Goal: Task Accomplishment & Management: Manage account settings

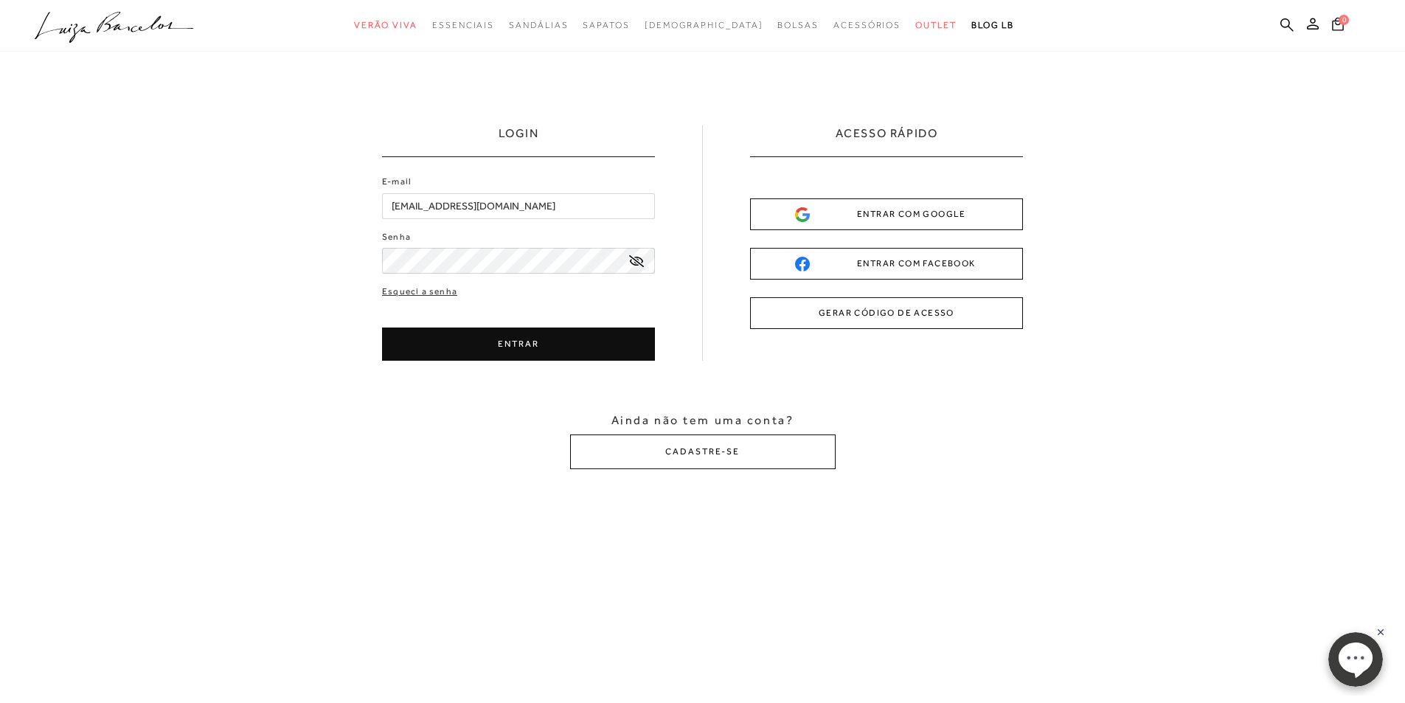
click at [572, 198] on input "[EMAIL_ADDRESS][DOMAIN_NAME]" at bounding box center [518, 206] width 273 height 26
click at [829, 231] on div "ENTRAR COM GOOGLE ENTRAR COM FACEBOOK GERAR CÓDIGO DE ACESSO" at bounding box center [886, 263] width 273 height 131
click at [829, 219] on div "ENTRAR COM GOOGLE" at bounding box center [886, 214] width 183 height 15
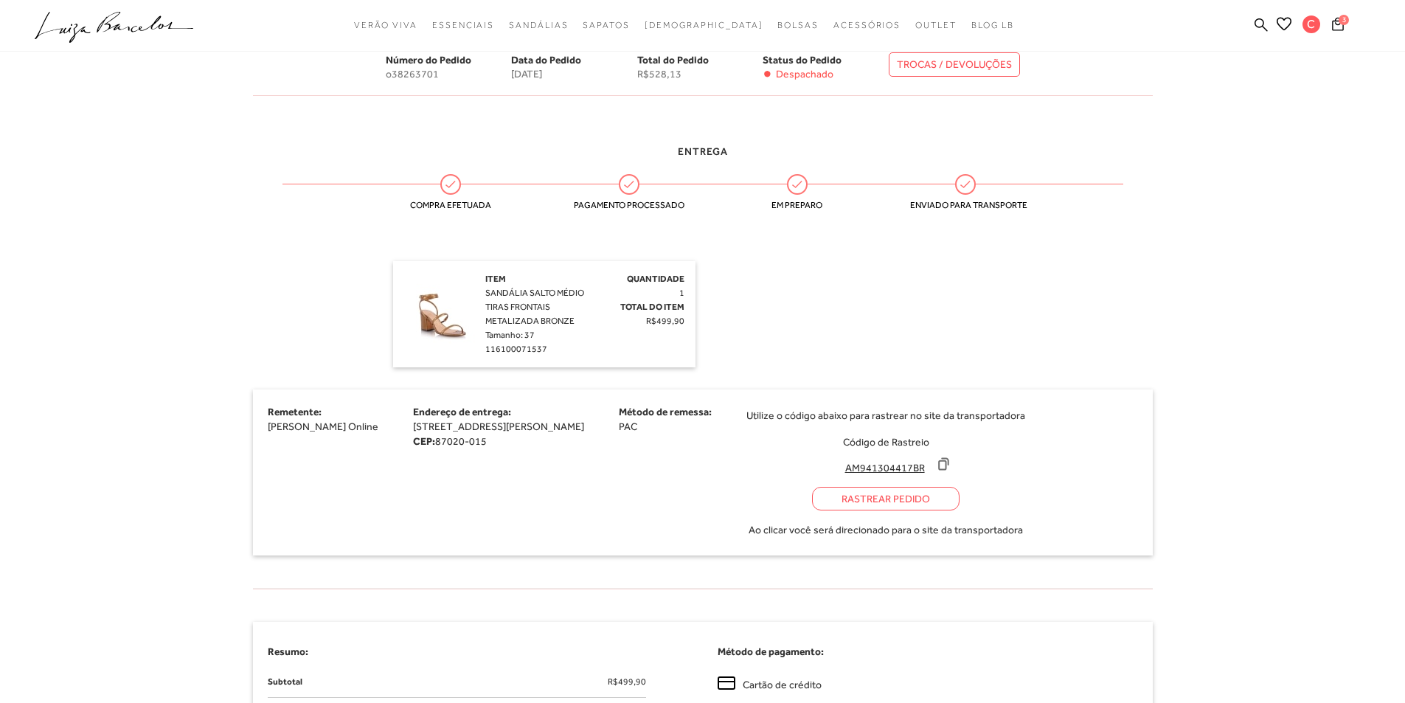
scroll to position [295, 0]
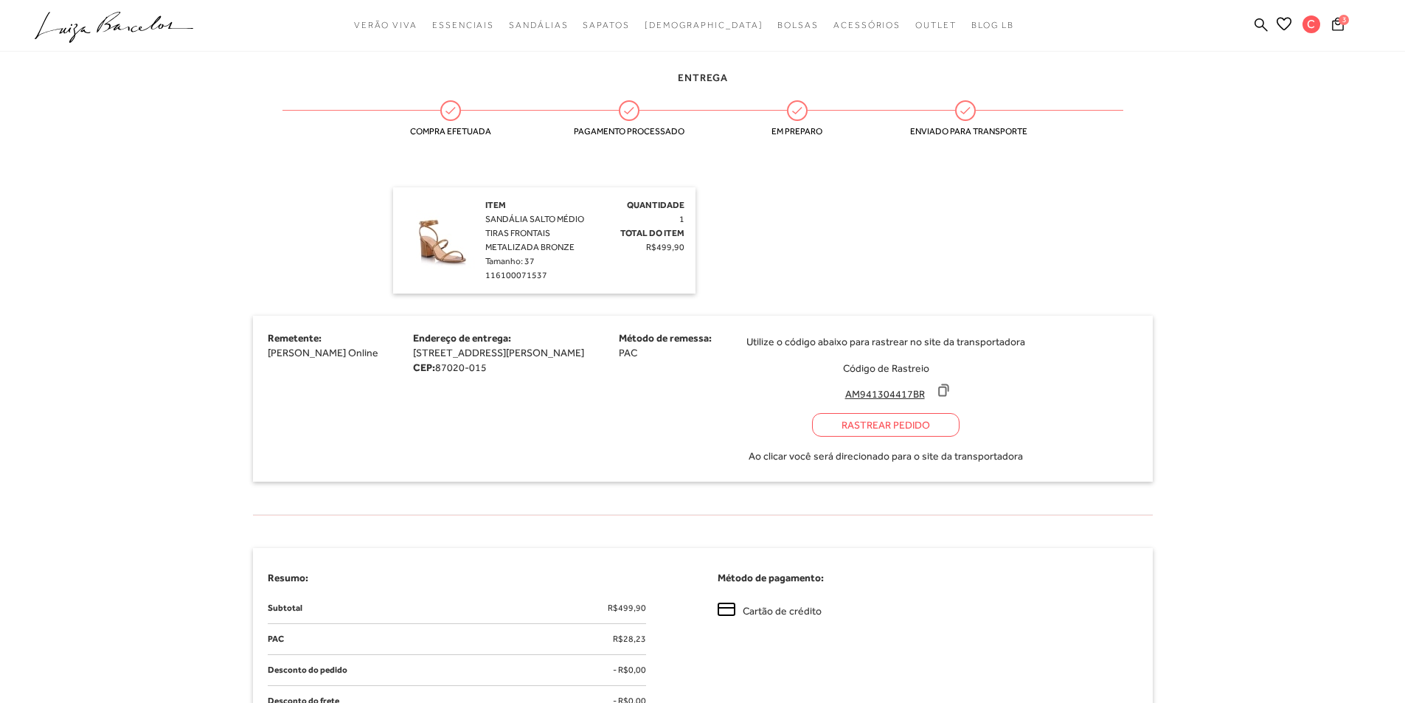
click at [951, 393] on icon at bounding box center [943, 390] width 15 height 15
